Goal: Navigation & Orientation: Find specific page/section

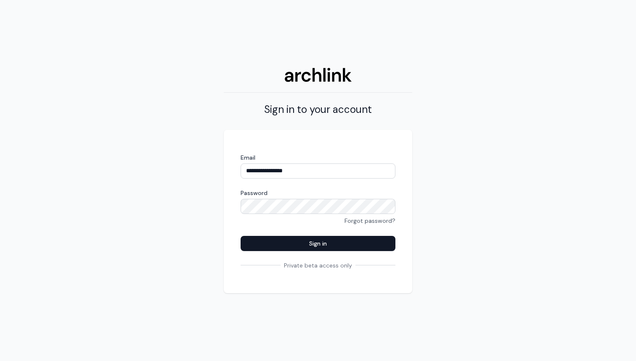
click at [596, 18] on div "**********" at bounding box center [318, 180] width 636 height 361
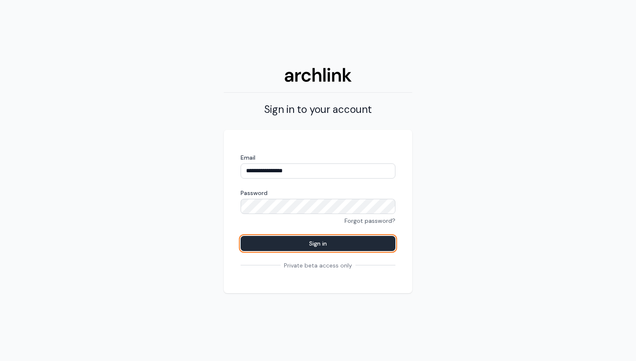
click at [378, 237] on button "Sign in" at bounding box center [318, 243] width 155 height 15
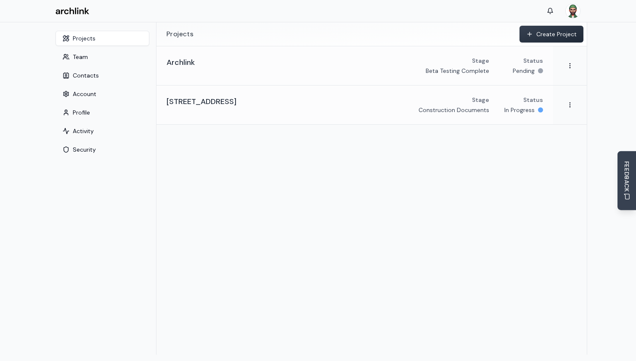
click at [305, 144] on section "Projects Create Project Archlink Stage Beta Testing Complete Status Pending 292…" at bounding box center [372, 188] width 431 height 332
click at [293, 75] on link "Archlink Stage Beta Testing Complete Status Pending" at bounding box center [355, 65] width 397 height 39
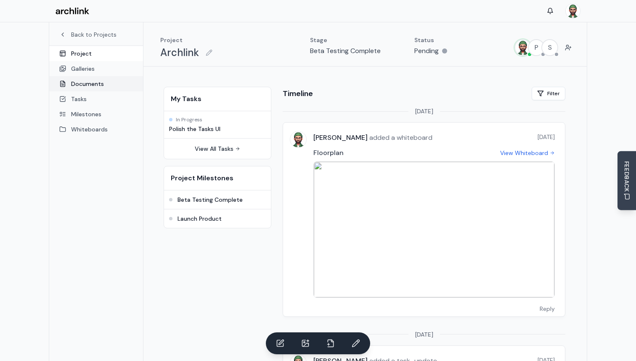
click at [96, 83] on link "Documents" at bounding box center [96, 83] width 94 height 15
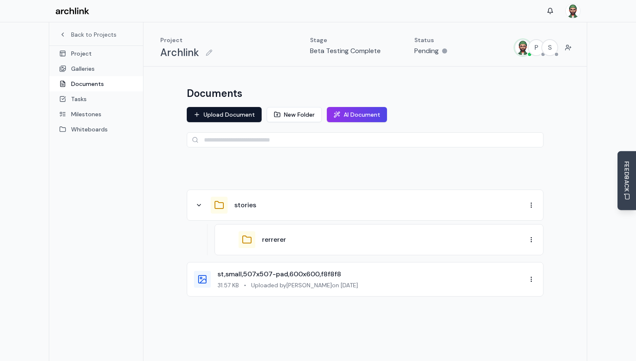
click at [359, 205] on div "stories" at bounding box center [380, 205] width 292 height 10
click at [534, 205] on html "Back to Projects Project Galleries Documents Tasks Milestones Whiteboards Proje…" at bounding box center [318, 202] width 636 height 405
click at [508, 236] on div "Rename" at bounding box center [510, 233] width 50 height 13
type input "*******"
click at [529, 205] on button "Cancel" at bounding box center [522, 204] width 27 height 13
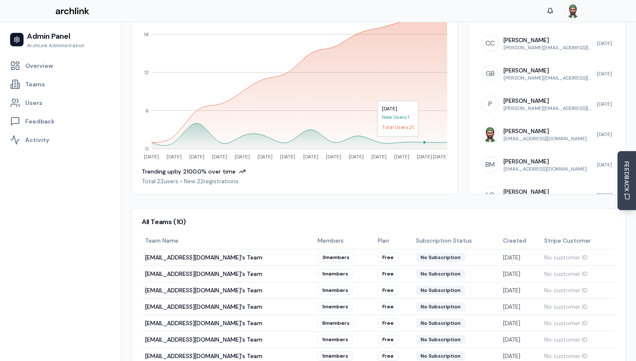
scroll to position [268, 0]
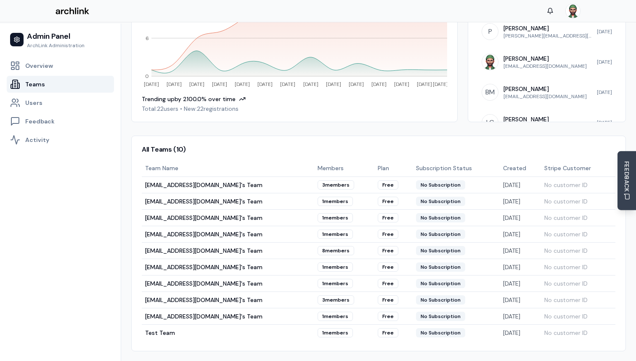
click at [53, 86] on link "Teams" at bounding box center [60, 84] width 107 height 17
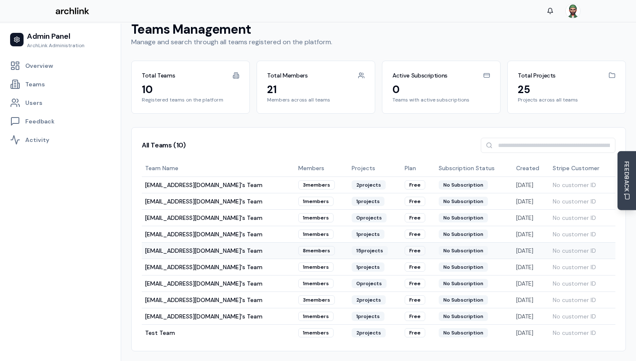
click at [180, 251] on td "marc@thebuildingdesigngroup.com's Team" at bounding box center [218, 250] width 153 height 16
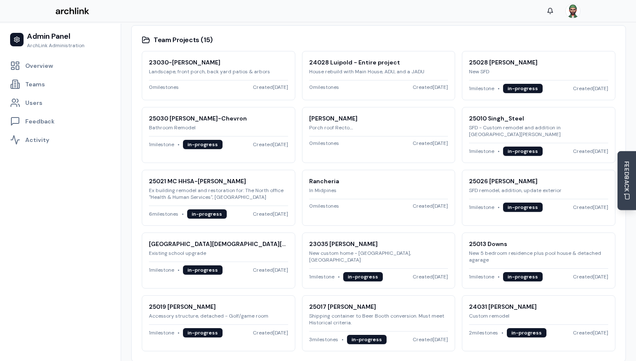
scroll to position [404, 0]
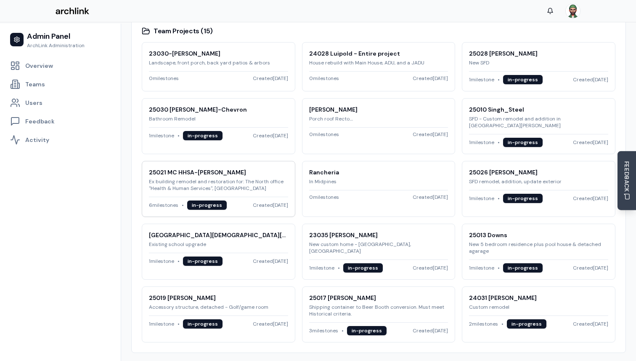
click at [243, 178] on p "Ex building remodel and restoration for: The North office "Health & Human Servi…" at bounding box center [218, 184] width 139 height 13
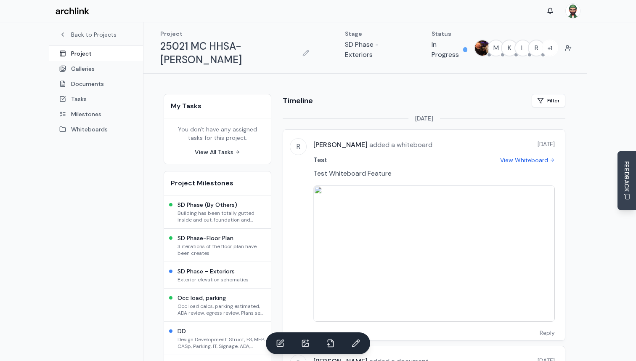
scroll to position [5, 0]
click at [79, 81] on link "Documents" at bounding box center [96, 83] width 94 height 15
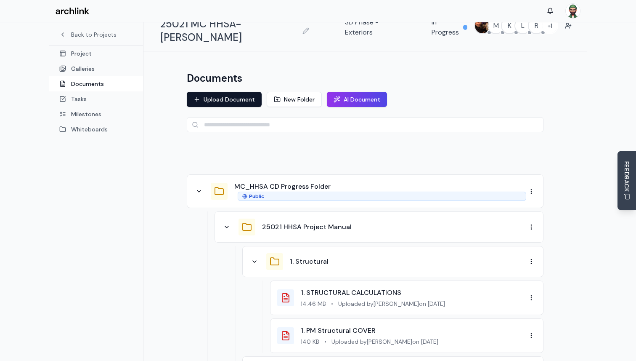
scroll to position [61, 0]
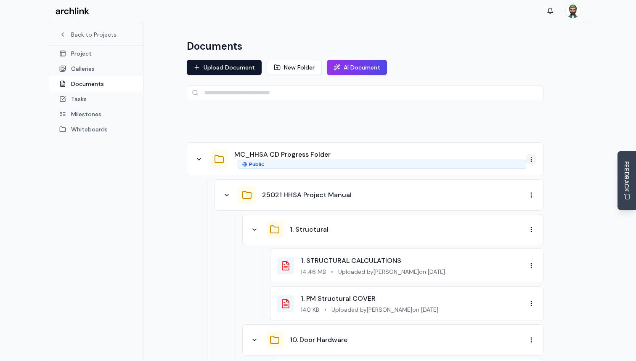
click at [511, 176] on div "Rename" at bounding box center [510, 174] width 50 height 13
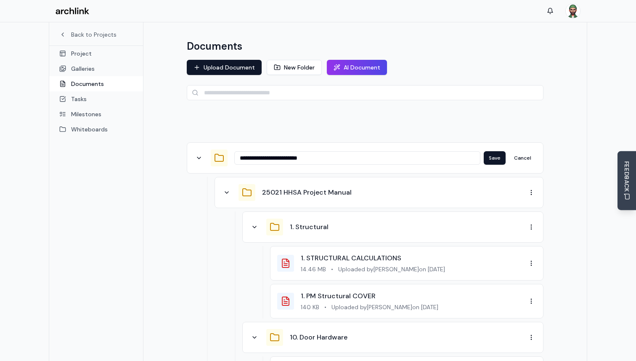
type input "**********"
click at [528, 151] on button "Cancel" at bounding box center [522, 157] width 27 height 13
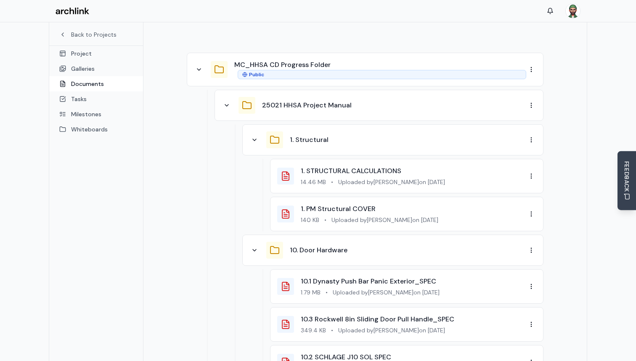
scroll to position [120, 0]
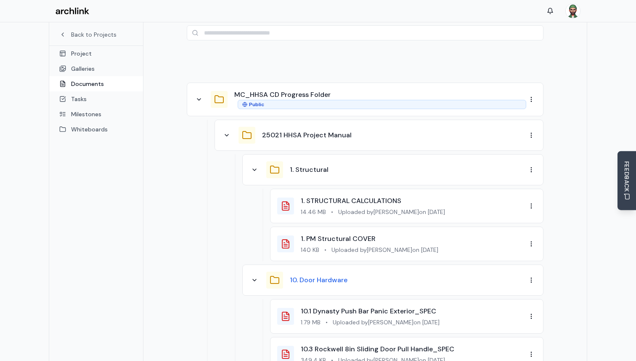
click at [313, 275] on button "10. Door Hardware" at bounding box center [319, 280] width 58 height 10
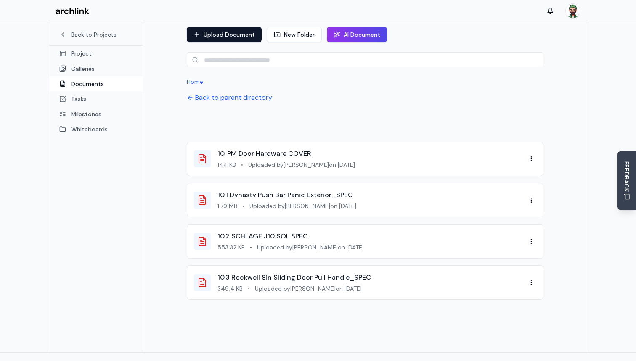
click at [313, 273] on link "10.3 Rockwell 8in Sliding Door Pull Handle_SPEC" at bounding box center [295, 277] width 154 height 9
click at [208, 93] on button "Back to parent directory" at bounding box center [229, 98] width 85 height 10
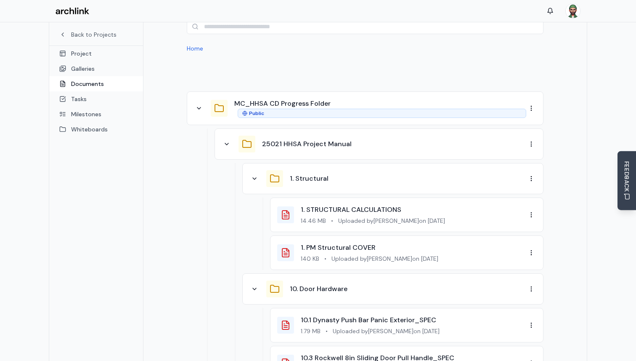
scroll to position [0, 0]
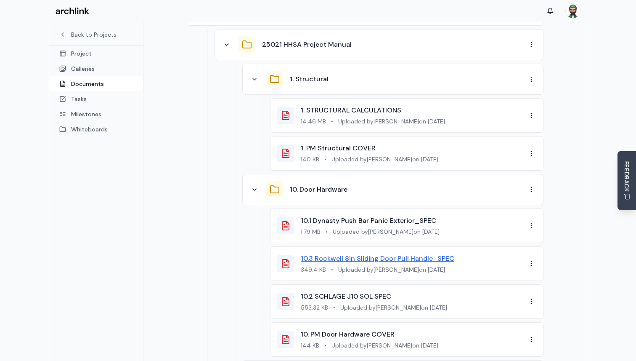
scroll to position [230, 0]
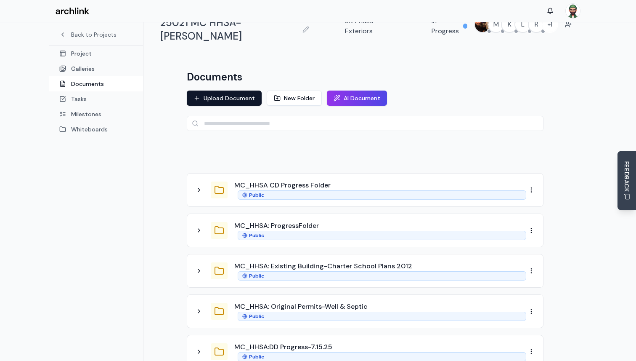
scroll to position [48, 0]
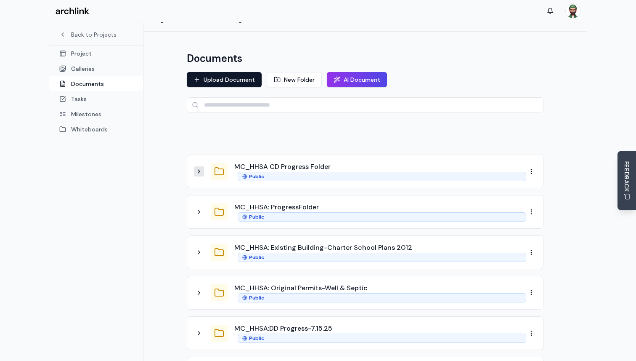
click at [202, 168] on icon at bounding box center [199, 171] width 7 height 7
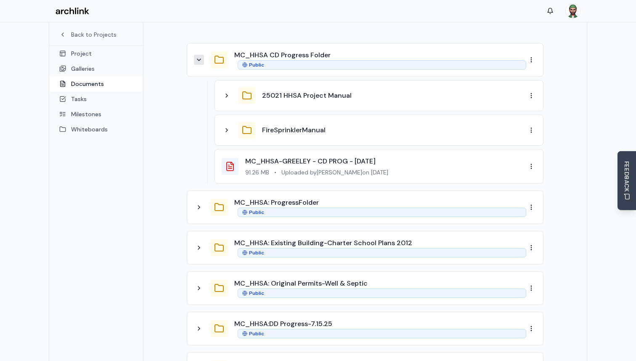
scroll to position [177, 0]
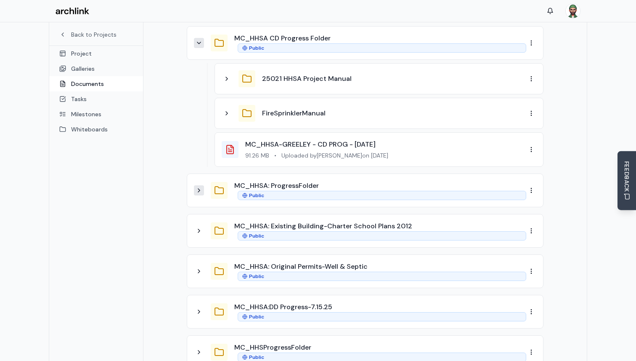
click at [201, 187] on icon at bounding box center [199, 190] width 7 height 7
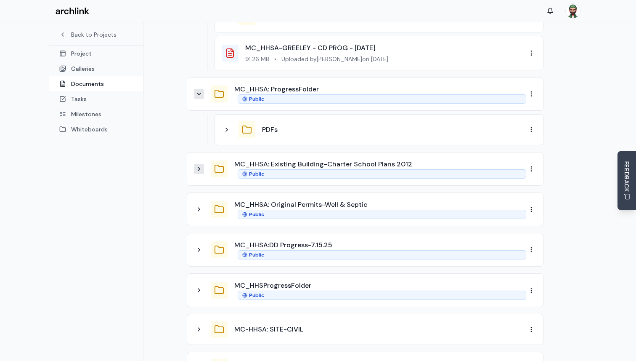
click at [200, 165] on icon at bounding box center [199, 168] width 7 height 7
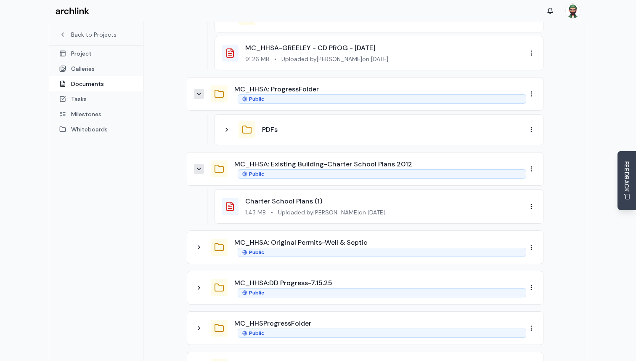
scroll to position [353, 0]
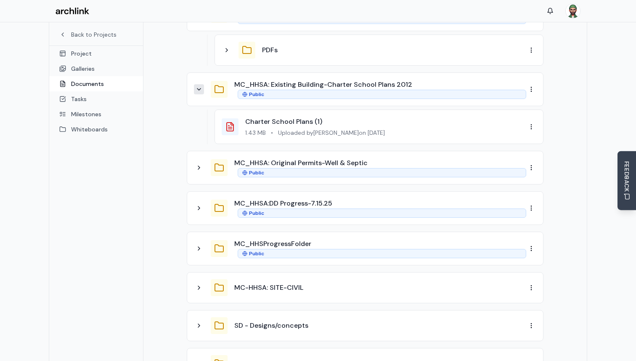
click at [200, 162] on button at bounding box center [199, 167] width 10 height 10
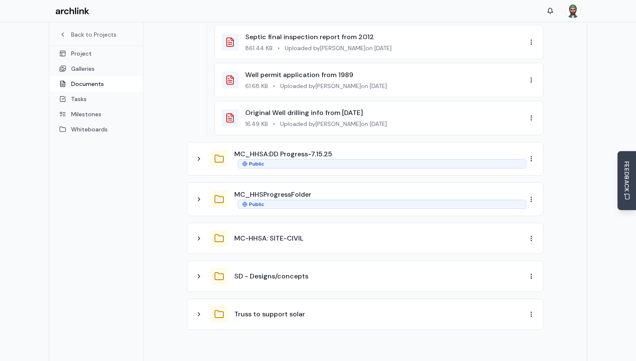
scroll to position [562, 0]
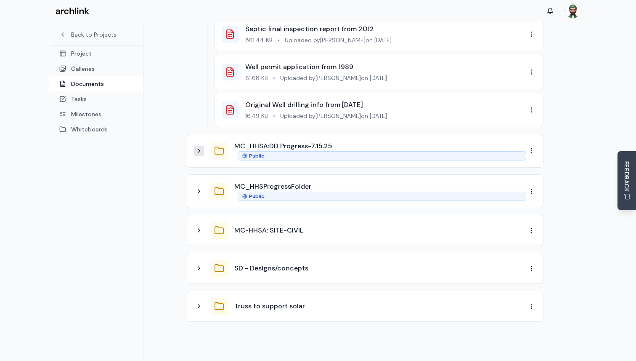
click at [200, 146] on button at bounding box center [199, 151] width 10 height 10
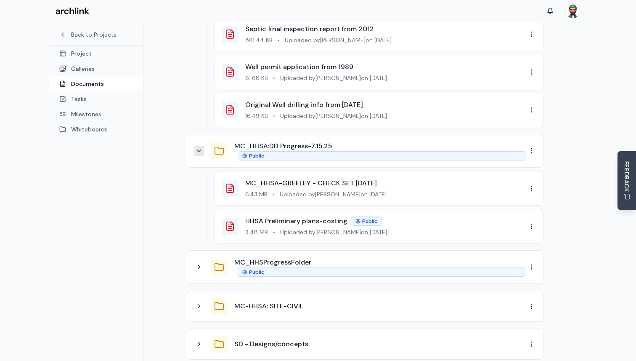
scroll to position [640, 0]
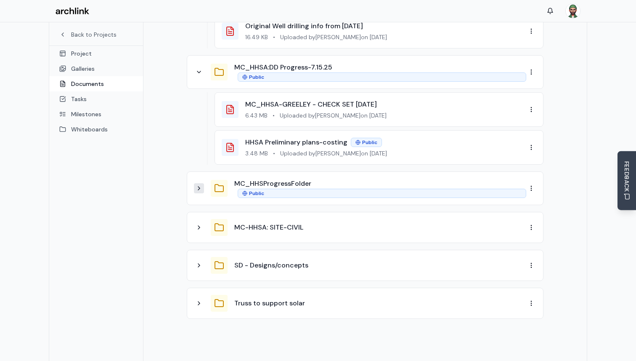
click at [201, 185] on icon at bounding box center [199, 188] width 7 height 7
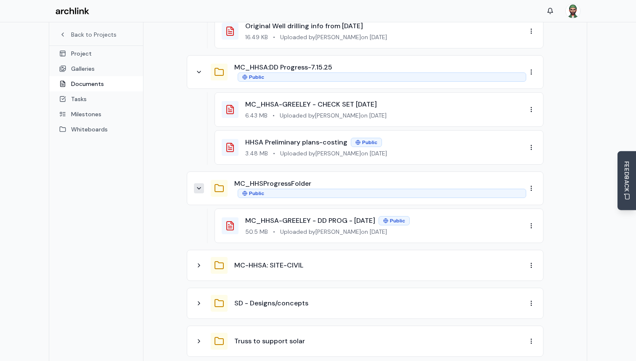
click at [207, 257] on div "MC-HHSA: SITE-CIVIL" at bounding box center [360, 265] width 333 height 17
click at [202, 262] on icon at bounding box center [199, 265] width 7 height 7
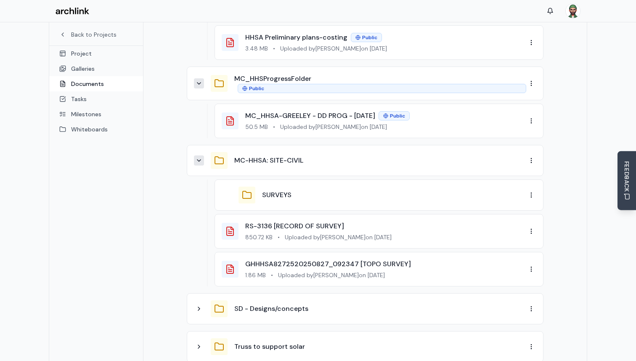
scroll to position [787, 0]
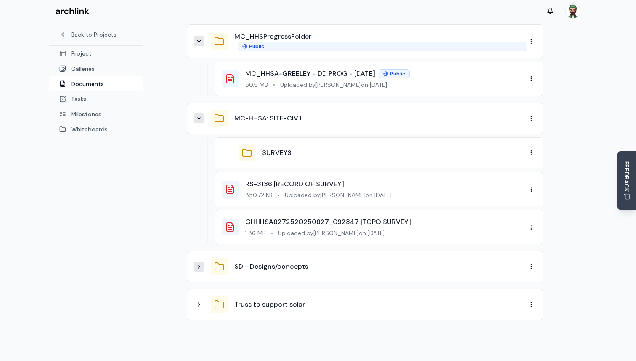
click at [202, 263] on icon at bounding box center [199, 266] width 7 height 7
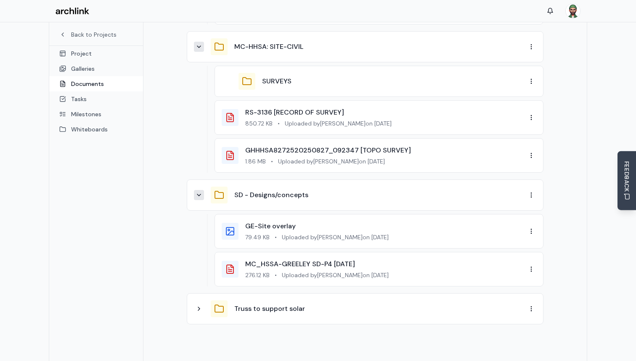
scroll to position [883, 0]
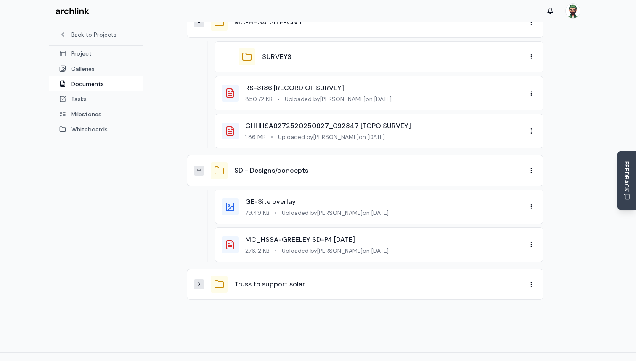
click at [200, 281] on icon at bounding box center [199, 284] width 7 height 7
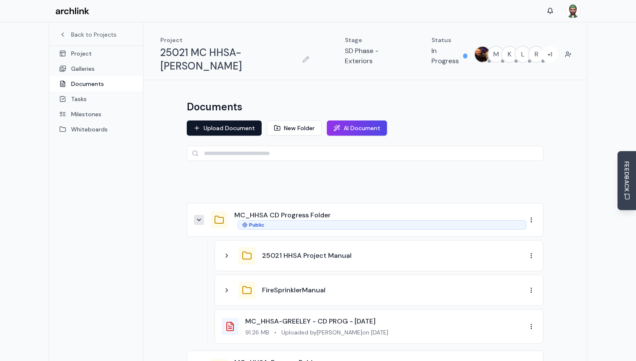
scroll to position [31, 0]
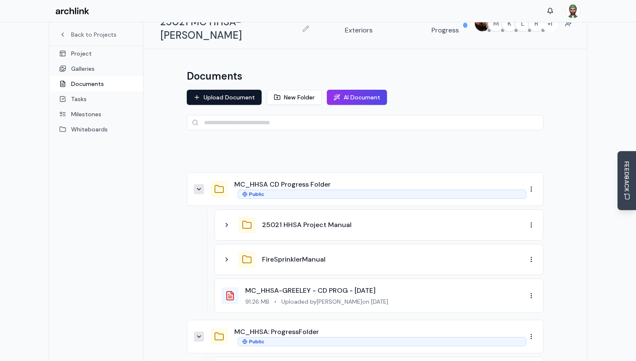
click at [232, 251] on div "FireSprinklerManual" at bounding box center [374, 259] width 305 height 17
click at [231, 254] on button at bounding box center [227, 259] width 10 height 10
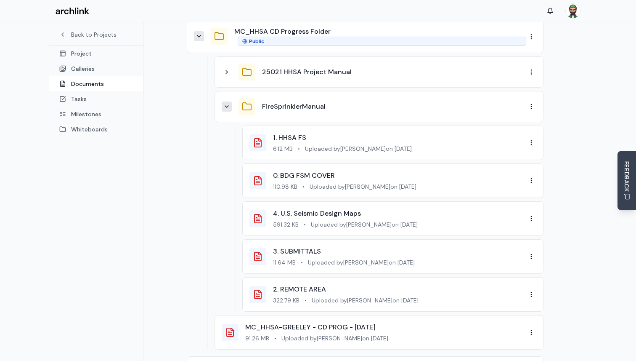
scroll to position [190, 0]
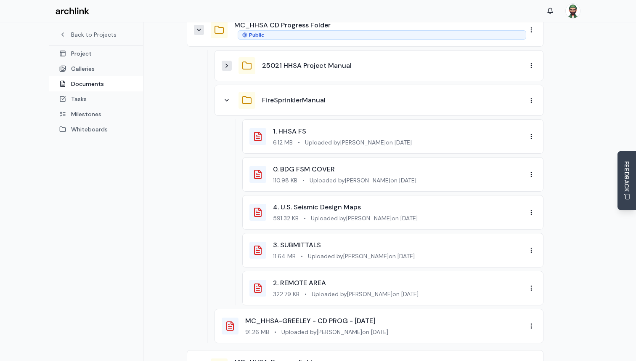
click at [226, 62] on icon at bounding box center [227, 65] width 7 height 7
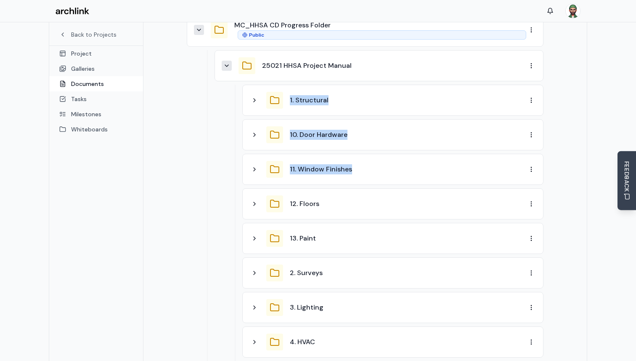
drag, startPoint x: 235, startPoint y: 73, endPoint x: 348, endPoint y: 168, distance: 146.7
click at [348, 168] on div "1. Structural 10. Door Hardware 11. Window Finishes 12. Floors 13. Paint 2. Sur…" at bounding box center [389, 326] width 309 height 483
copy div "1. Structural 10. Door Hardware 11. Window Finishes"
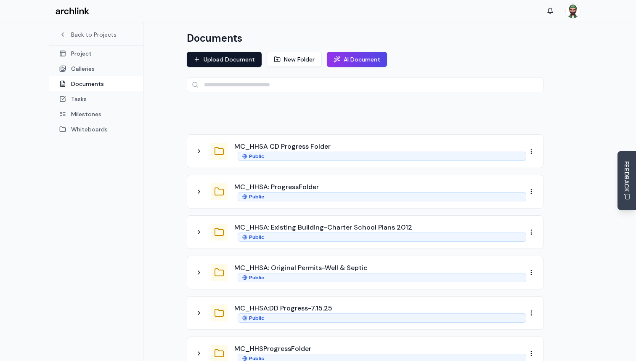
scroll to position [85, 0]
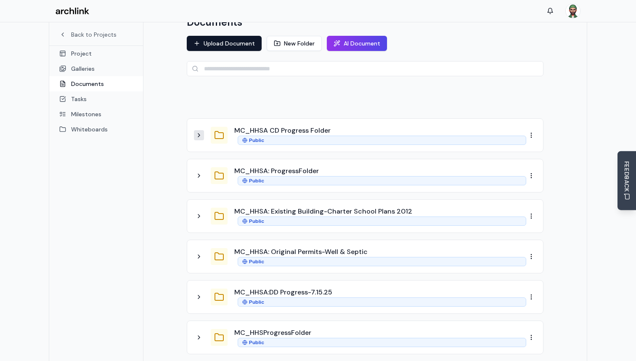
click at [199, 132] on icon at bounding box center [199, 135] width 7 height 7
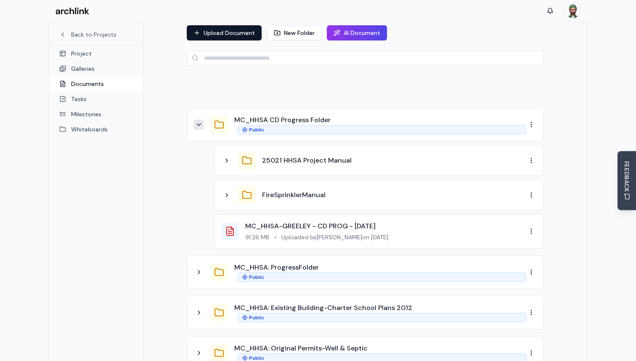
scroll to position [100, 0]
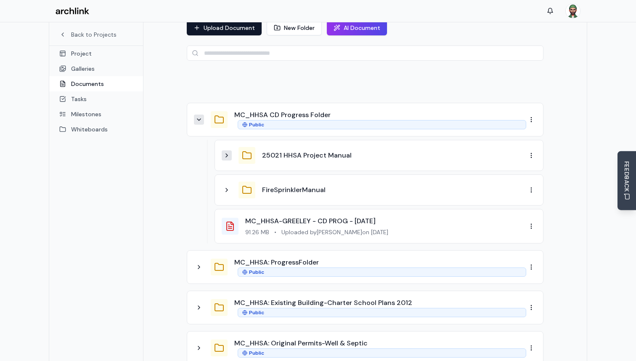
click at [229, 152] on icon at bounding box center [227, 155] width 7 height 7
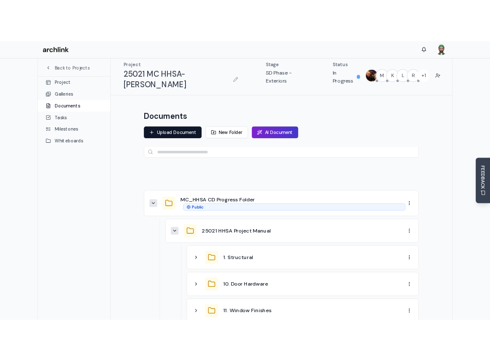
scroll to position [10, 0]
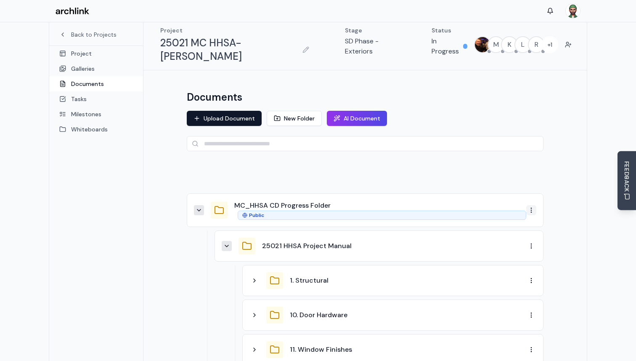
click at [516, 239] on div "Share" at bounding box center [510, 238] width 50 height 13
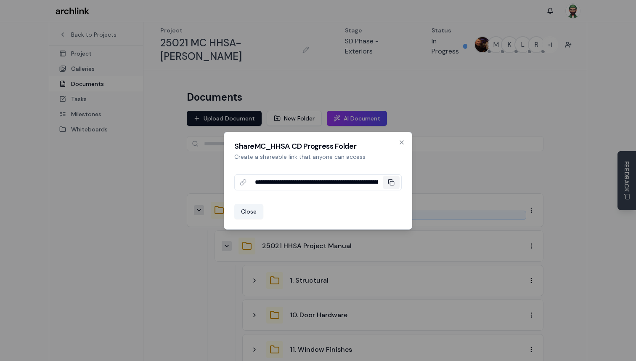
click at [389, 183] on icon at bounding box center [391, 181] width 4 height 4
click at [402, 140] on icon "button" at bounding box center [402, 142] width 7 height 7
